Goal: Contribute content: Contribute content

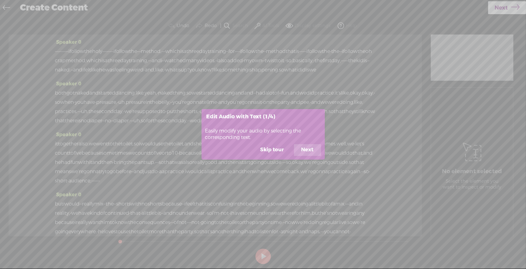
click at [305, 150] on button "Next" at bounding box center [307, 150] width 27 height 12
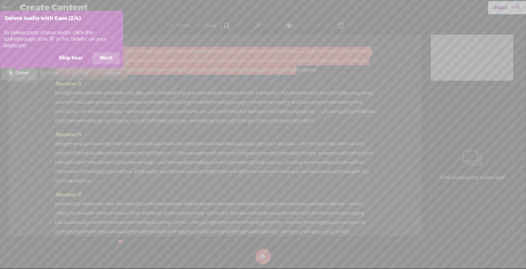
click at [106, 58] on button "Next" at bounding box center [106, 58] width 27 height 12
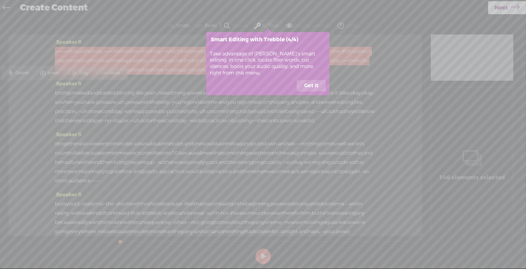
click at [316, 88] on button "Got it" at bounding box center [311, 86] width 29 height 12
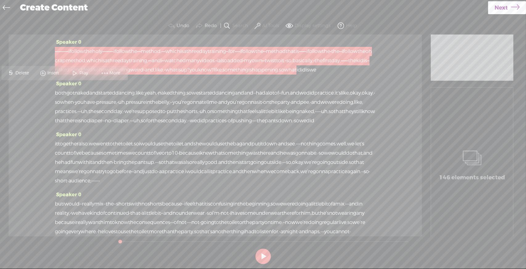
click at [178, 79] on div "Speaker 0 · · · · · · · · · · · i follow the holy · · · · · · · · · i follow th…" at bounding box center [215, 59] width 321 height 42
drag, startPoint x: 56, startPoint y: 51, endPoint x: 95, endPoint y: 53, distance: 38.6
click at [95, 53] on div "· · · · · · · · · · · i follow the holy · · · · · · · · · i follow the · · · me…" at bounding box center [215, 61] width 321 height 28
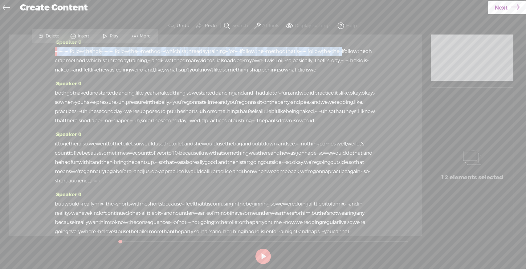
drag, startPoint x: 203, startPoint y: 61, endPoint x: 59, endPoint y: 55, distance: 144.1
click at [59, 55] on div "· · · · · · · · · · · i follow the holy · · · · · · · · · i follow the · · · me…" at bounding box center [215, 61] width 321 height 28
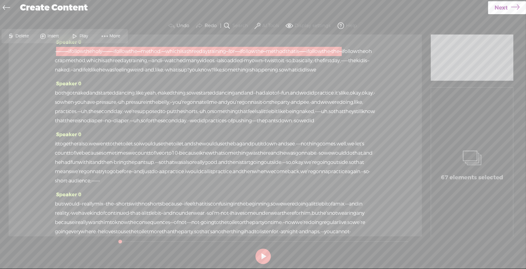
click at [19, 35] on span "Delete" at bounding box center [22, 36] width 15 height 6
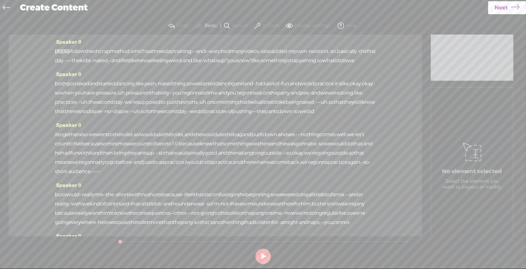
click at [85, 51] on span "follow" at bounding box center [77, 51] width 14 height 9
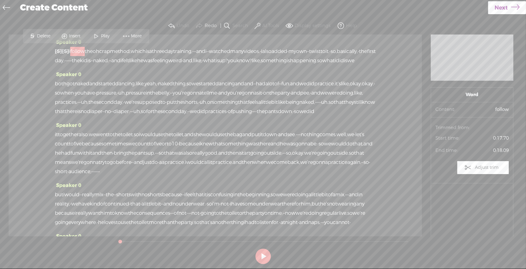
click at [205, 49] on span "and" at bounding box center [200, 51] width 9 height 9
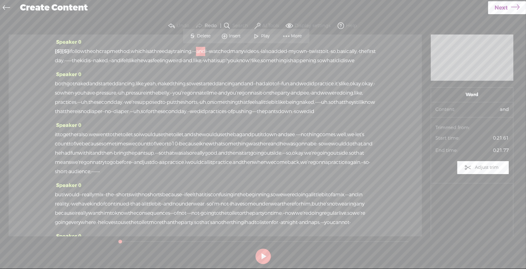
drag, startPoint x: 230, startPoint y: 50, endPoint x: 251, endPoint y: 50, distance: 20.7
click at [251, 50] on div "[S] · [S] · · · · · · · · · · i follow the holy · · · · · · · · · i follow the …" at bounding box center [215, 56] width 321 height 19
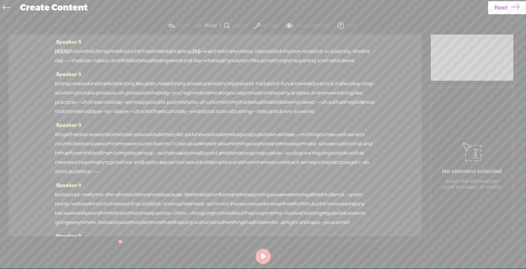
drag, startPoint x: 252, startPoint y: 51, endPoint x: 245, endPoint y: 52, distance: 7.0
click at [245, 52] on div "[S] · [S] · · · · · · · · · · i follow the holy · · · · · · · · · i follow the …" at bounding box center [215, 56] width 321 height 19
drag, startPoint x: 245, startPoint y: 52, endPoint x: 249, endPoint y: 51, distance: 4.2
click at [249, 51] on div "[S] · [S] · · · · · · · · · · i follow the holy · · · · · · · · · i follow the …" at bounding box center [215, 56] width 321 height 19
click at [201, 50] on span "i" at bounding box center [199, 51] width 1 height 9
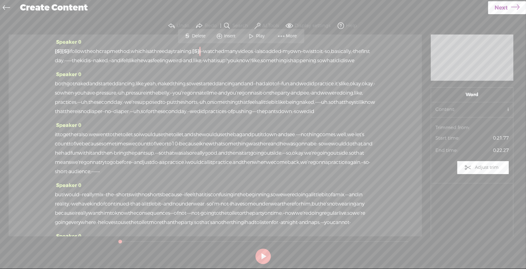
click at [201, 50] on span "i" at bounding box center [199, 51] width 1 height 9
click at [109, 59] on span "naked." at bounding box center [101, 60] width 16 height 9
click at [121, 62] on span "and" at bounding box center [115, 60] width 9 height 9
click at [114, 41] on div "Speaker 0 [S] · [S] · · · · · · · · · · i follow the holy · · · · · · · · · i f…" at bounding box center [215, 54] width 321 height 32
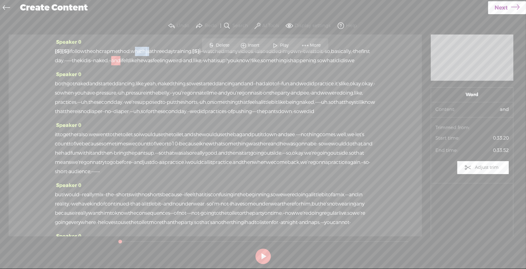
drag, startPoint x: 172, startPoint y: 49, endPoint x: 153, endPoint y: 51, distance: 19.9
click at [153, 51] on div "[S] · [S] · · · · · · · · · · i follow the holy · · · · · · · · · i follow the …" at bounding box center [215, 56] width 321 height 19
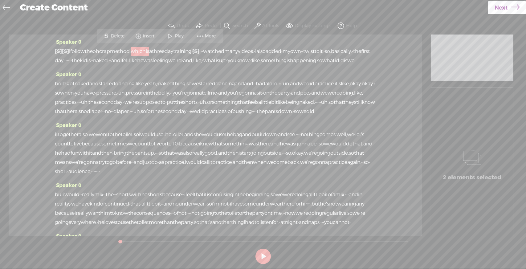
click at [146, 51] on span "which" at bounding box center [138, 51] width 15 height 9
click at [131, 51] on span "method," at bounding box center [120, 51] width 21 height 9
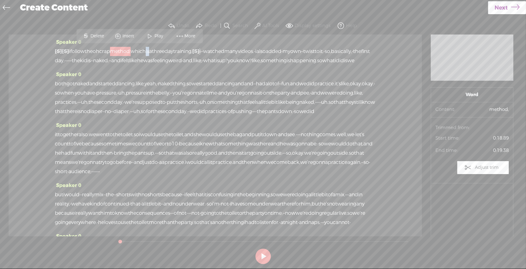
drag, startPoint x: 172, startPoint y: 51, endPoint x: 165, endPoint y: 54, distance: 7.5
click at [165, 54] on div "[S] · [S] · · · · · · · · · · i follow the holy · · · · · · · · · i follow the …" at bounding box center [215, 56] width 321 height 19
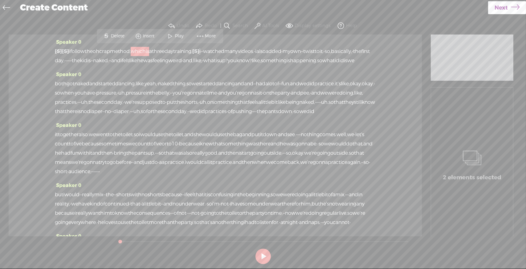
click at [504, 10] on span "Next" at bounding box center [501, 8] width 13 height 16
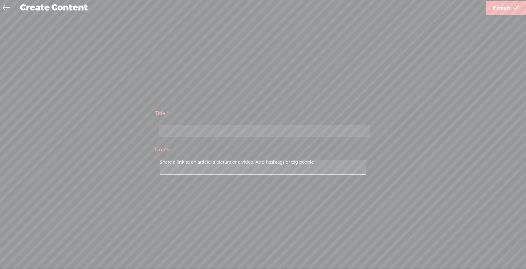
click at [363, 130] on input "Test" at bounding box center [264, 131] width 211 height 12
click at [329, 132] on input "TestTe" at bounding box center [264, 131] width 211 height 12
click at [308, 164] on textarea at bounding box center [263, 167] width 207 height 15
click at [288, 131] on input "TestTeTest" at bounding box center [264, 131] width 211 height 12
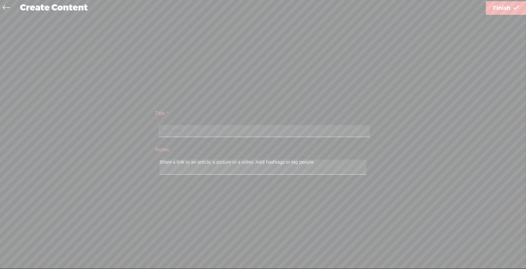
click at [288, 131] on input "TestTeTest" at bounding box center [264, 131] width 211 height 12
click at [289, 131] on input "Test" at bounding box center [264, 131] width 211 height 12
click at [257, 129] on input "Test" at bounding box center [264, 131] width 211 height 12
type input "Test"
click at [491, 9] on link "Finish" at bounding box center [506, 8] width 40 height 14
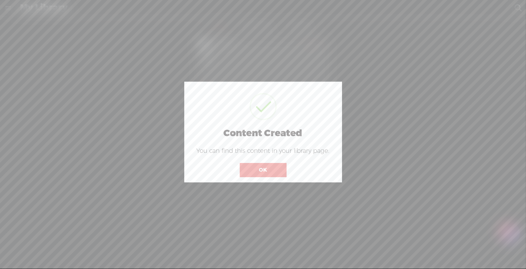
click at [247, 166] on button "OK" at bounding box center [263, 170] width 47 height 14
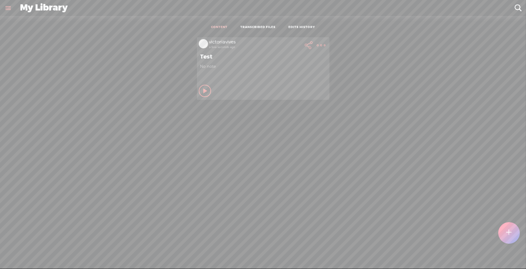
click at [203, 88] on icon at bounding box center [206, 91] width 6 height 6
click at [317, 46] on t at bounding box center [321, 45] width 9 height 9
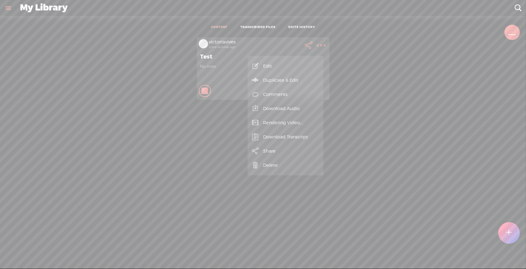
click at [283, 122] on link "Rendering Video..." at bounding box center [286, 123] width 70 height 14
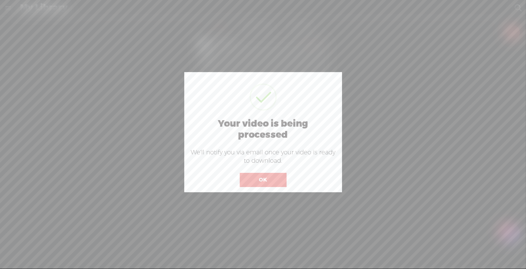
click at [266, 179] on button "OK" at bounding box center [263, 180] width 47 height 14
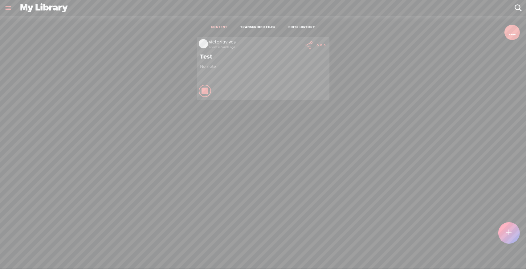
click at [203, 89] on icon at bounding box center [205, 91] width 6 height 6
